Goal: Task Accomplishment & Management: Complete application form

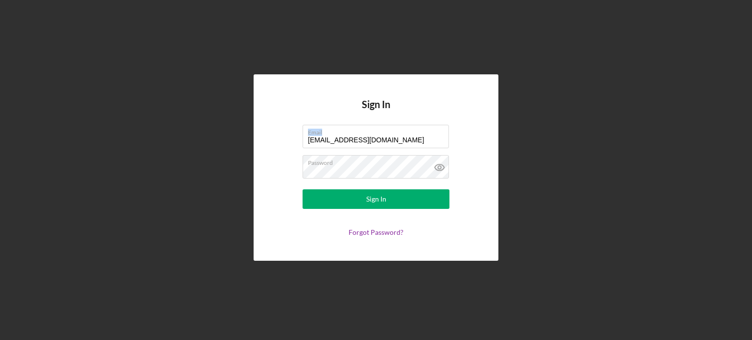
drag, startPoint x: 400, startPoint y: 135, endPoint x: 300, endPoint y: 137, distance: 99.4
click at [300, 137] on form "Email [EMAIL_ADDRESS][DOMAIN_NAME] Password Sign In Forgot Password?" at bounding box center [376, 181] width 196 height 112
drag, startPoint x: 414, startPoint y: 140, endPoint x: 264, endPoint y: 154, distance: 150.9
click at [264, 154] on div "Sign In Email [EMAIL_ADDRESS][DOMAIN_NAME] Password Sign In Forgot Password?" at bounding box center [375, 167] width 245 height 186
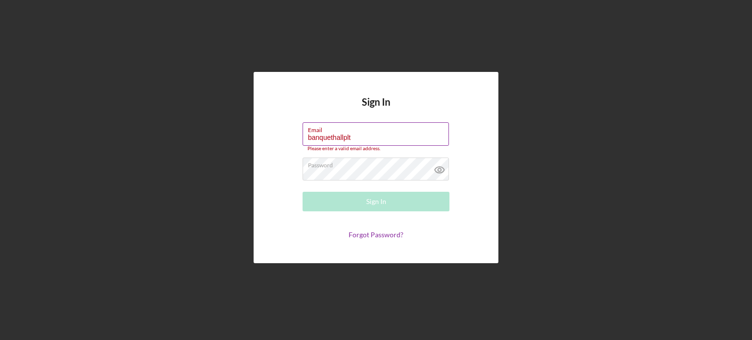
type input "[EMAIL_ADDRESS][DOMAIN_NAME]"
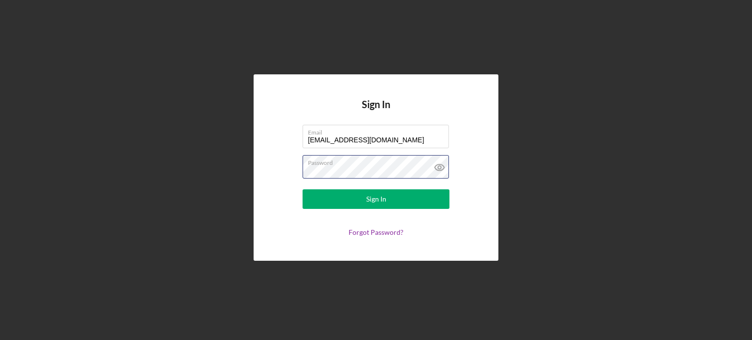
click at [256, 175] on div "Sign In Email [EMAIL_ADDRESS][DOMAIN_NAME] Password Sign In Forgot Password?" at bounding box center [375, 167] width 245 height 186
click at [302, 189] on button "Sign In" at bounding box center [375, 199] width 147 height 20
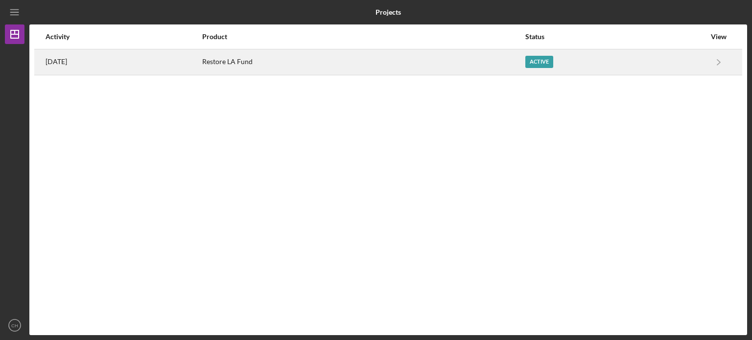
click at [310, 68] on div "Restore LA Fund" at bounding box center [362, 62] width 321 height 24
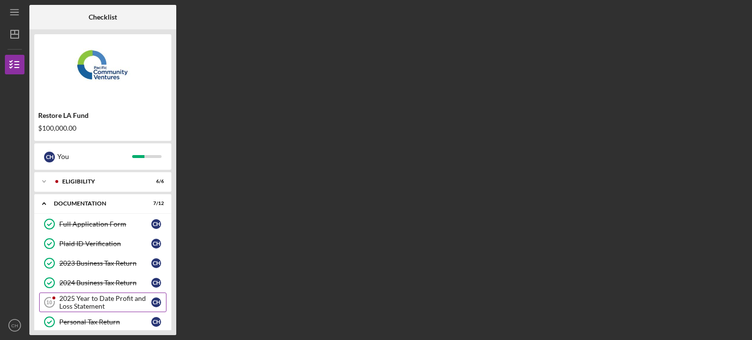
click at [112, 298] on div "2025 Year to Date Profit and Loss Statement" at bounding box center [105, 303] width 92 height 16
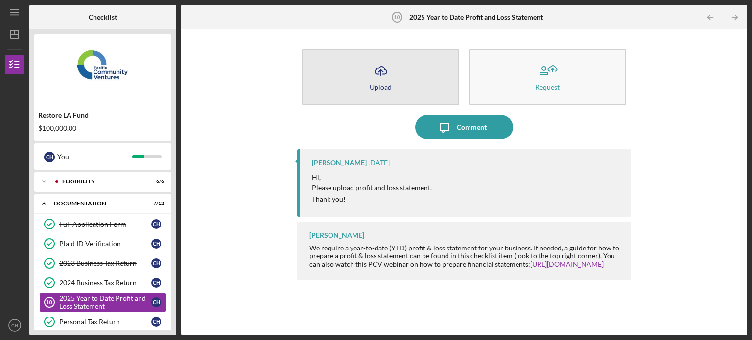
click at [394, 99] on button "Icon/Upload Upload" at bounding box center [380, 77] width 157 height 56
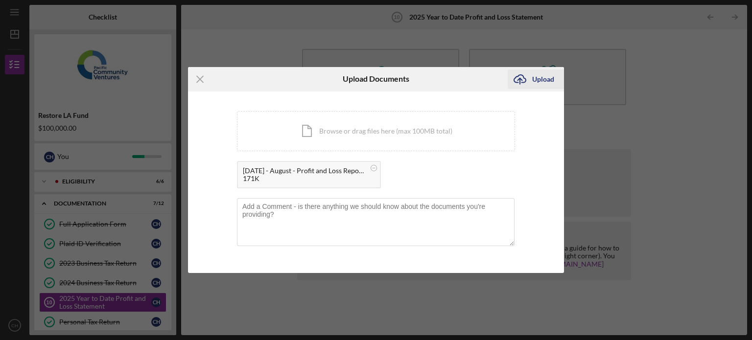
click at [546, 80] on div "Upload" at bounding box center [543, 79] width 22 height 20
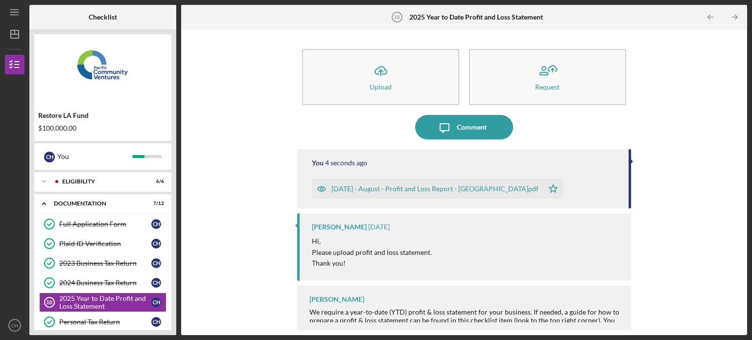
click at [169, 111] on div "Restore LA Fund $100,000.00" at bounding box center [102, 122] width 137 height 28
click at [172, 157] on div "Restore LA Fund $100,000.00 C H You Icon/Expander Eligibility 6 / 6 Icon/Expand…" at bounding box center [102, 182] width 147 height 306
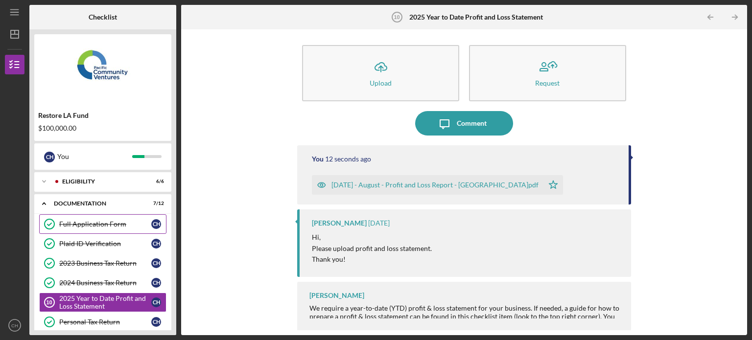
click at [131, 224] on div "Full Application Form" at bounding box center [105, 224] width 92 height 8
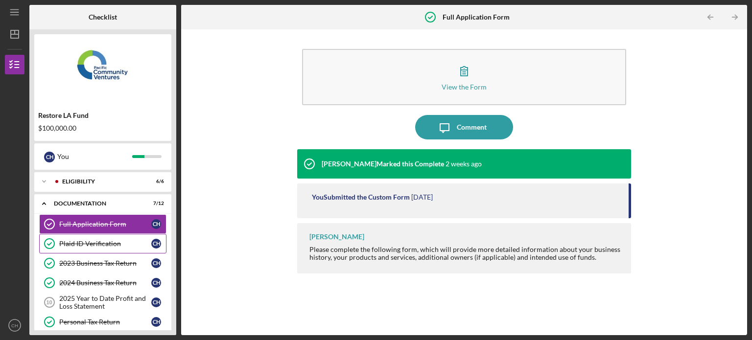
click at [132, 248] on link "Plaid ID Verification Plaid ID Verification C H" at bounding box center [102, 244] width 127 height 20
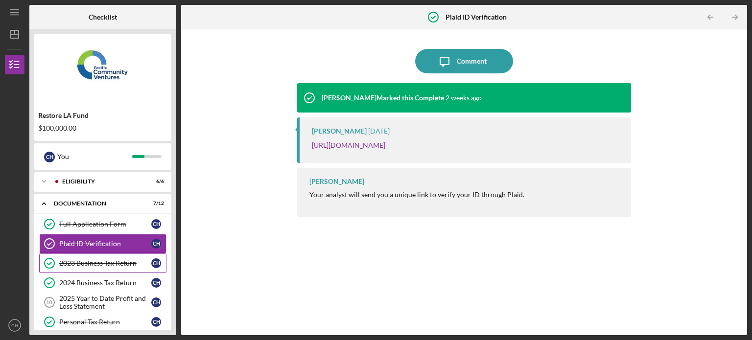
click at [133, 266] on div "2023 Business Tax Return" at bounding box center [105, 263] width 92 height 8
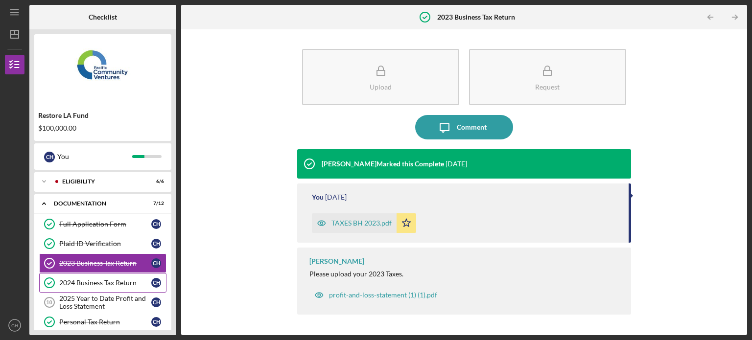
click at [139, 279] on div "2024 Business Tax Return" at bounding box center [105, 283] width 92 height 8
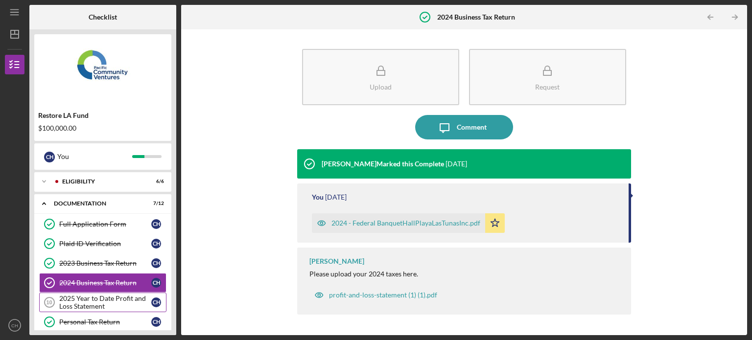
click at [147, 301] on div "2025 Year to Date Profit and Loss Statement" at bounding box center [105, 303] width 92 height 16
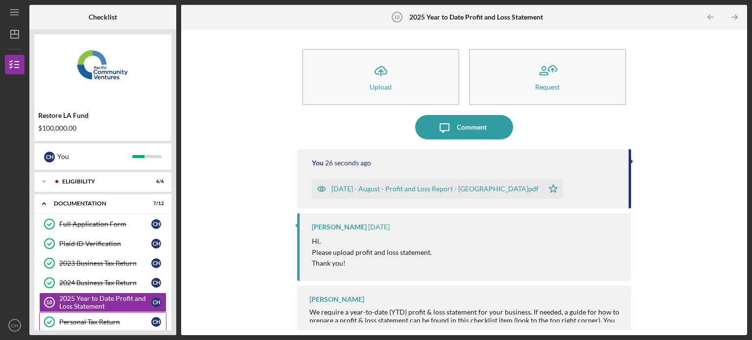
click at [123, 320] on div "Personal Tax Return" at bounding box center [105, 322] width 92 height 8
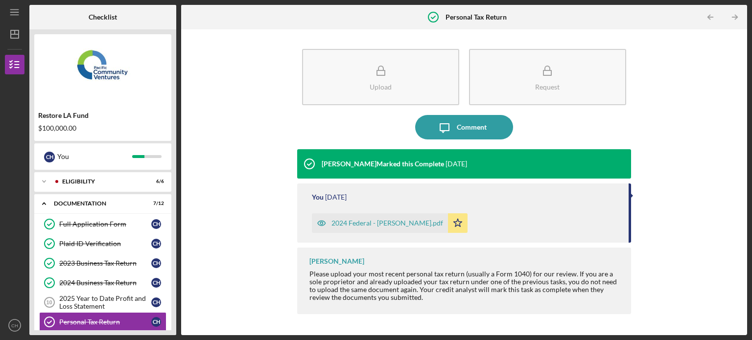
click at [174, 208] on div "Restore LA Fund $100,000.00 C H You Icon/Expander Eligibility 6 / 6 Icon/Expand…" at bounding box center [102, 182] width 147 height 306
click at [116, 322] on div "Personal Tax Return" at bounding box center [105, 322] width 92 height 8
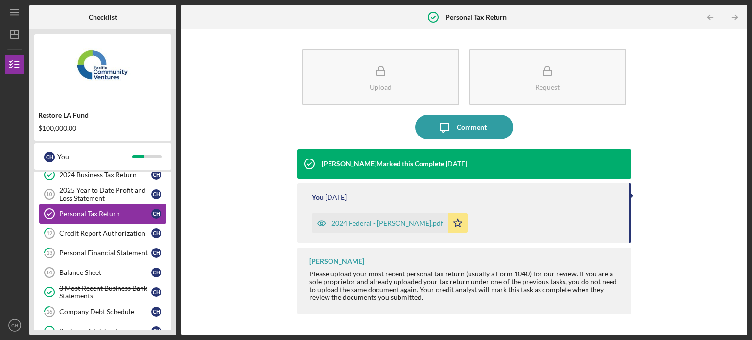
scroll to position [117, 0]
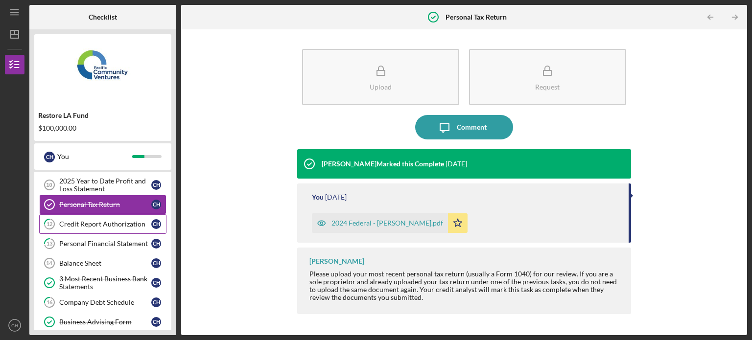
click at [97, 220] on div "Credit Report Authorization" at bounding box center [105, 224] width 92 height 8
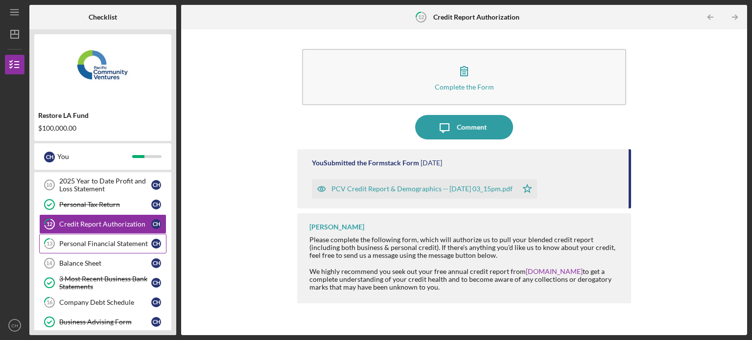
click at [106, 242] on div "Personal Financial Statement" at bounding box center [105, 244] width 92 height 8
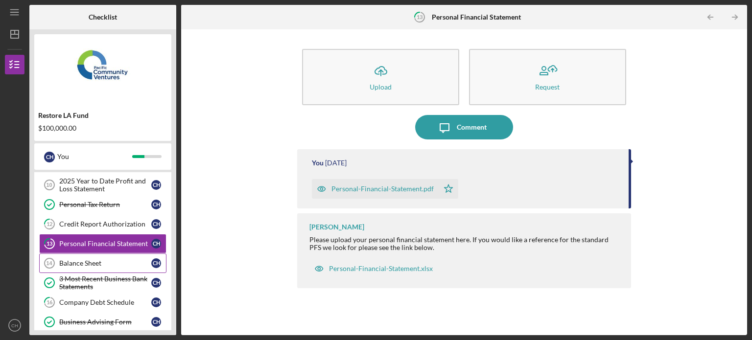
click at [112, 260] on div "Balance Sheet" at bounding box center [105, 263] width 92 height 8
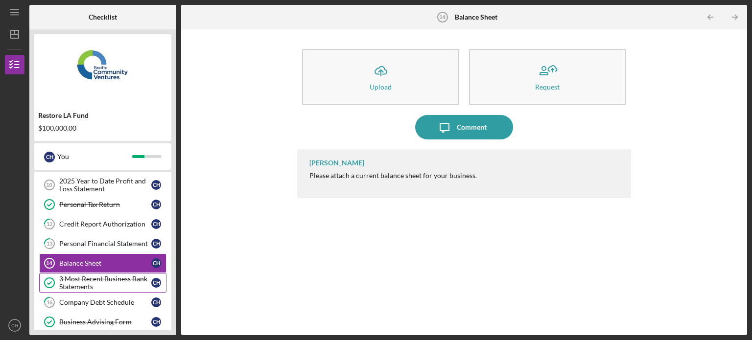
click at [121, 279] on div "3 Most Recent Business Bank Statements" at bounding box center [105, 283] width 92 height 16
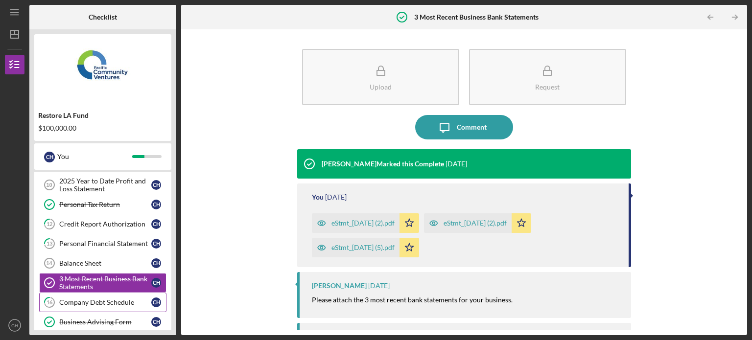
click at [125, 299] on div "Company Debt Schedule" at bounding box center [105, 302] width 92 height 8
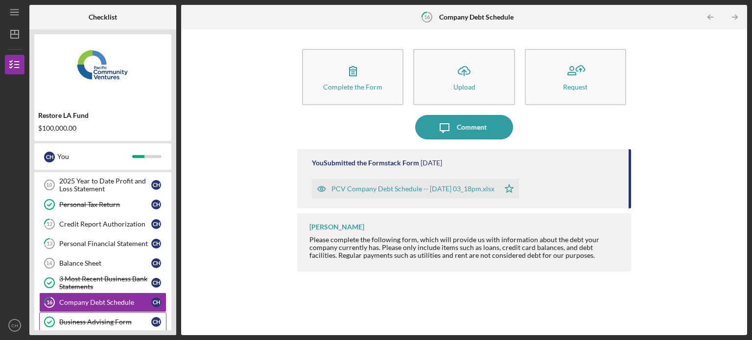
click at [127, 318] on div "Business Advising Form" at bounding box center [105, 322] width 92 height 8
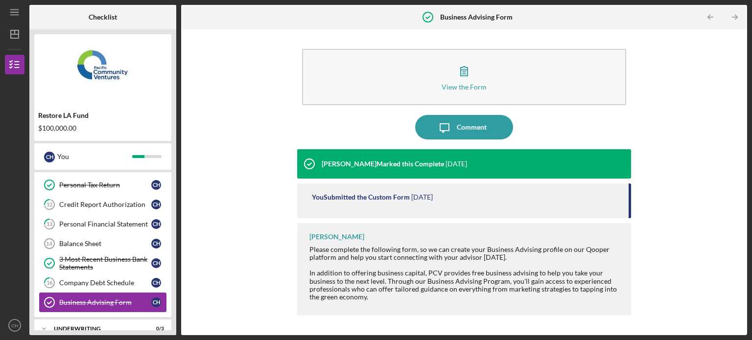
scroll to position [170, 0]
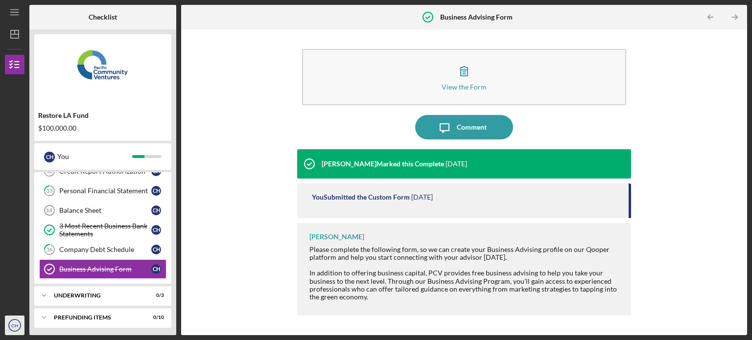
click at [19, 330] on icon "CH" at bounding box center [15, 325] width 20 height 24
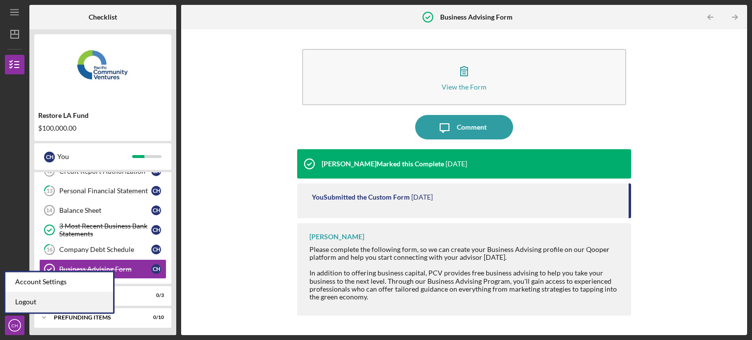
click at [72, 303] on link "Logout" at bounding box center [59, 302] width 108 height 20
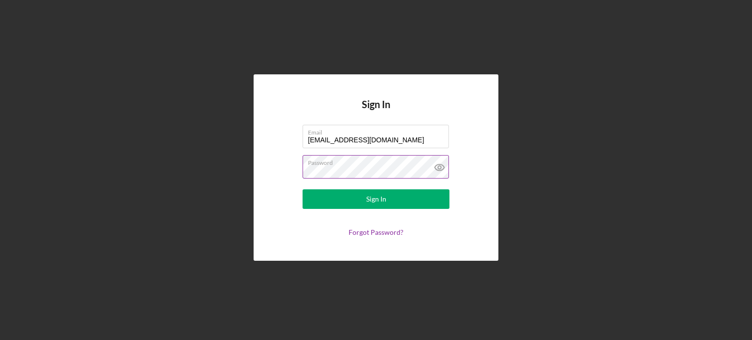
click at [356, 163] on label "Password" at bounding box center [378, 161] width 141 height 11
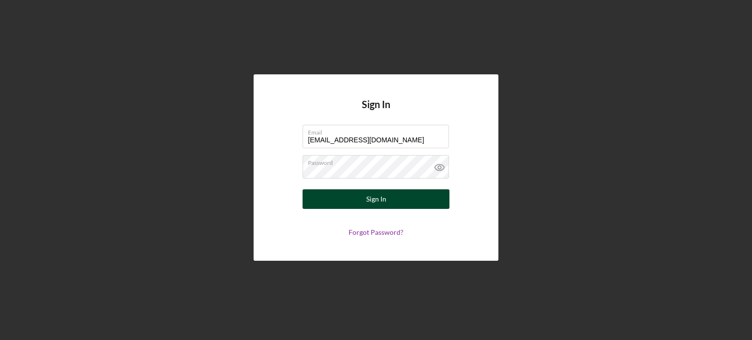
click at [357, 201] on button "Sign In" at bounding box center [375, 199] width 147 height 20
